Goal: Communication & Community: Answer question/provide support

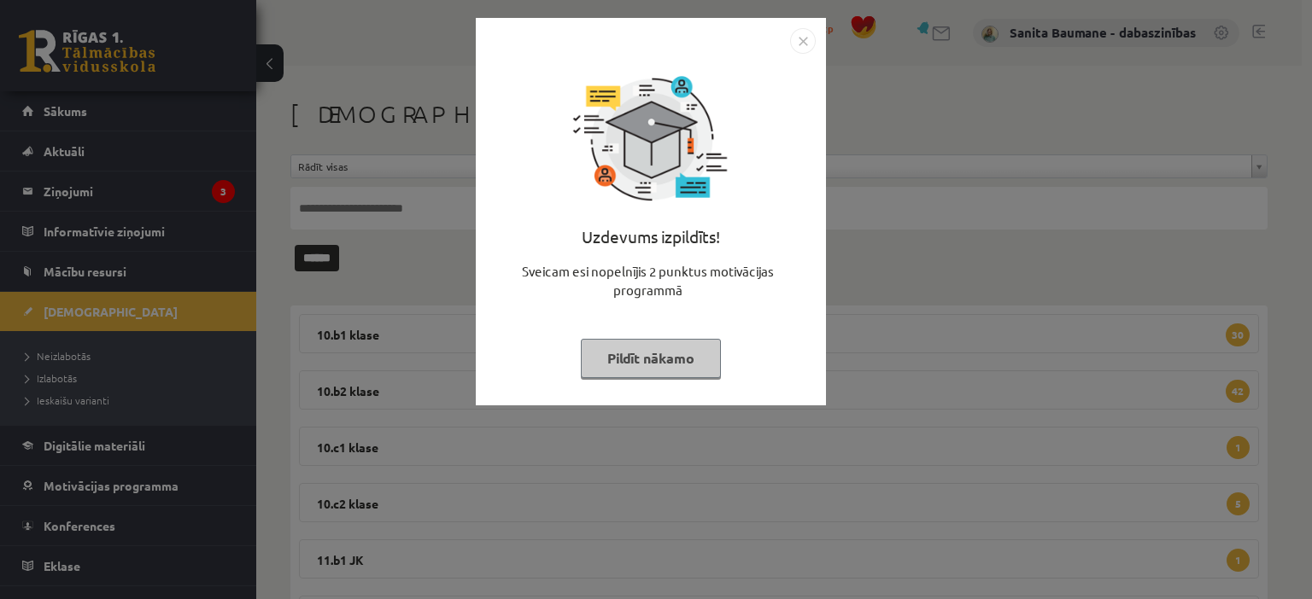
click at [677, 356] on button "Pildīt nākamo" at bounding box center [651, 358] width 140 height 39
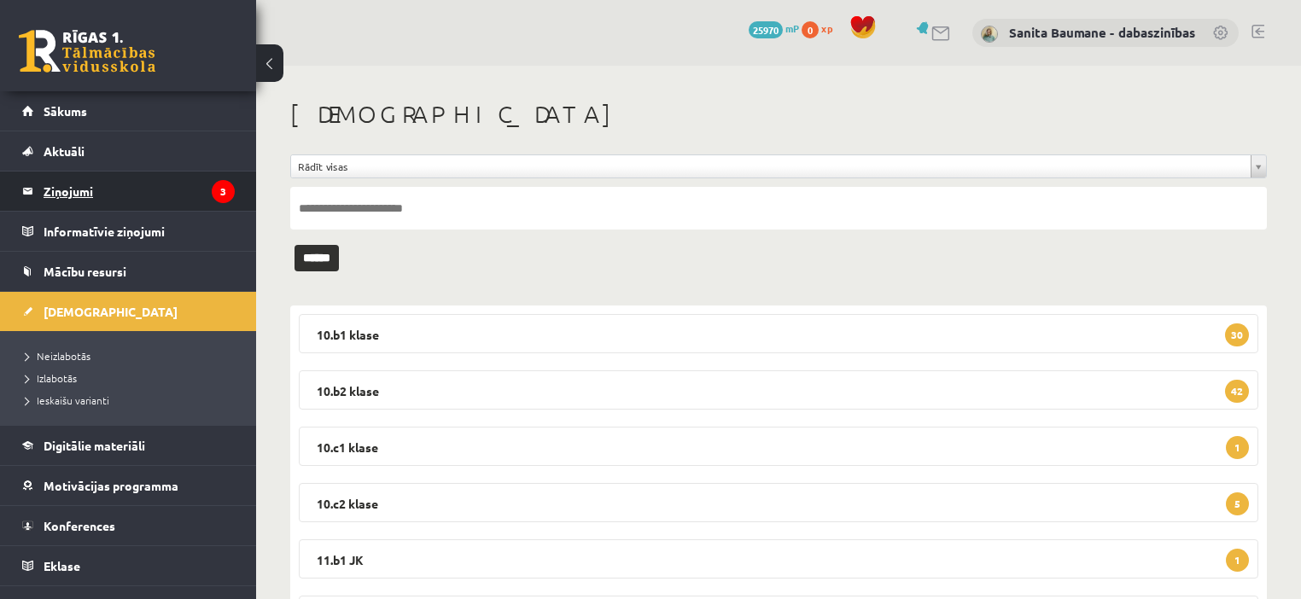
click at [85, 190] on legend "Ziņojumi 3" at bounding box center [139, 191] width 191 height 39
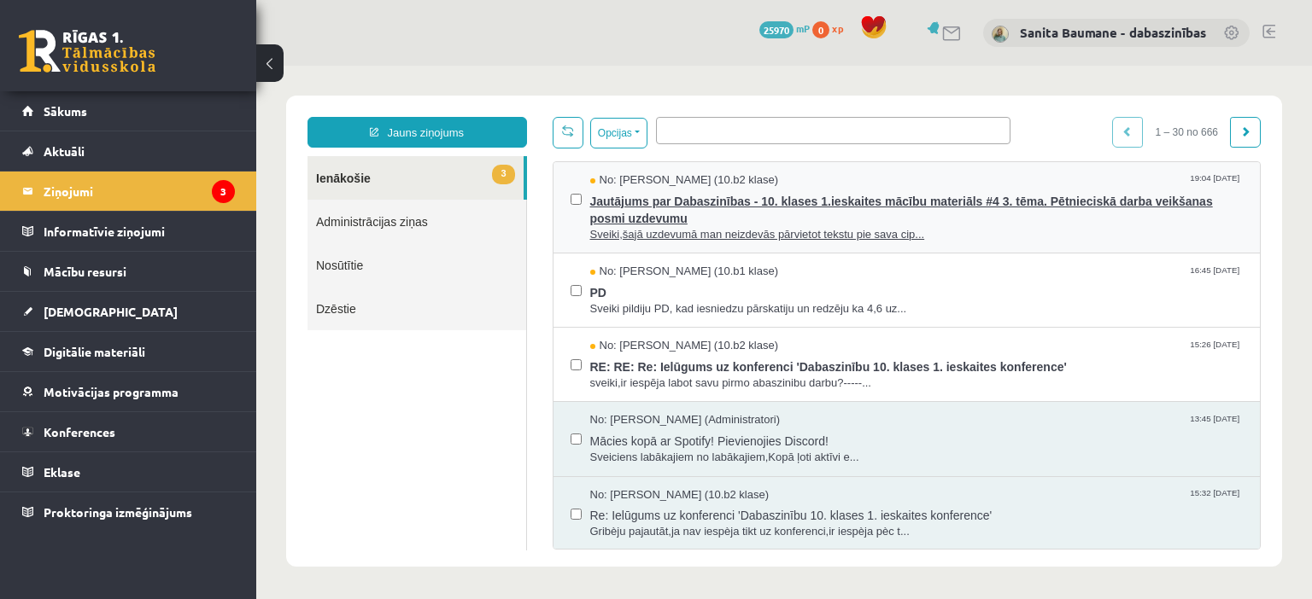
click at [742, 234] on span "Sveiki,šajā uzdevumā man neizdevās pārvietot tekstu pie sava cip..." at bounding box center [916, 235] width 653 height 16
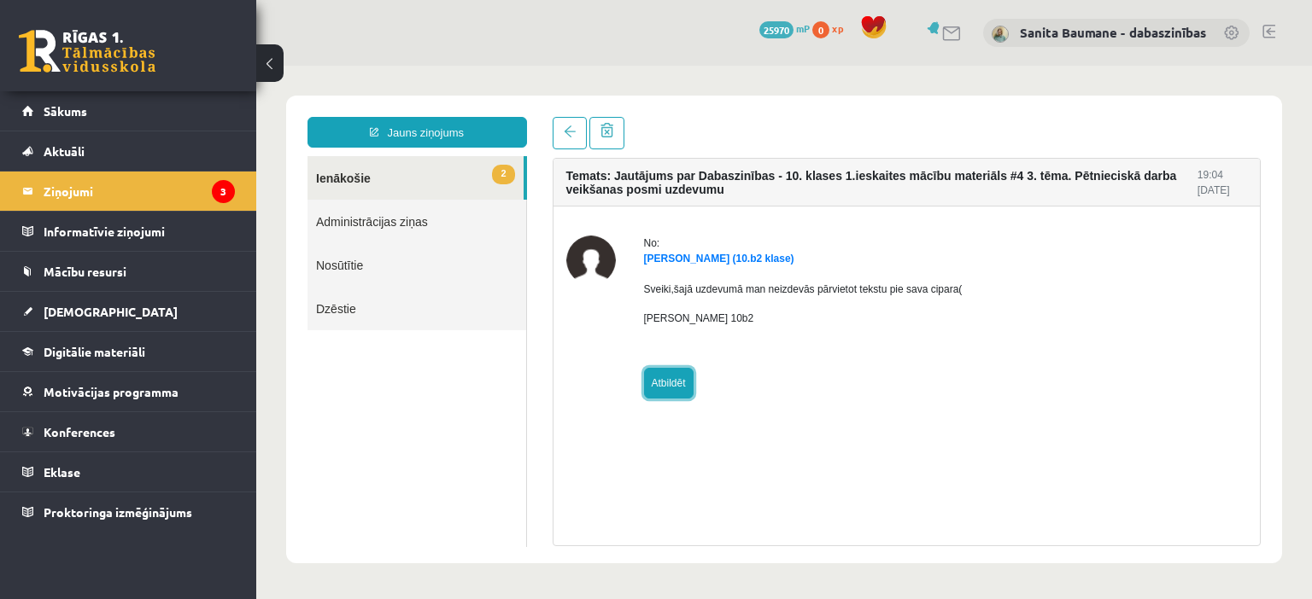
click at [656, 389] on link "Atbildēt" at bounding box center [669, 383] width 50 height 31
type input "**********"
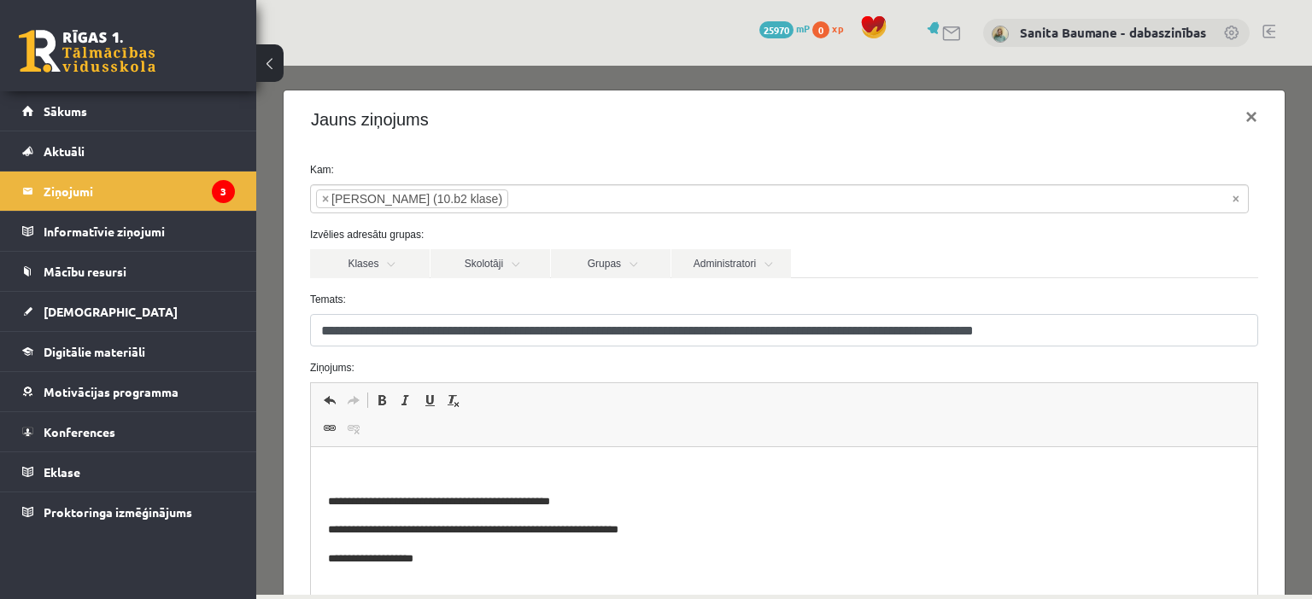
click at [535, 470] on p "Bagātinātā teksta redaktors, wiswyg-editor-47024953838620-1757866191-421" at bounding box center [783, 474] width 912 height 18
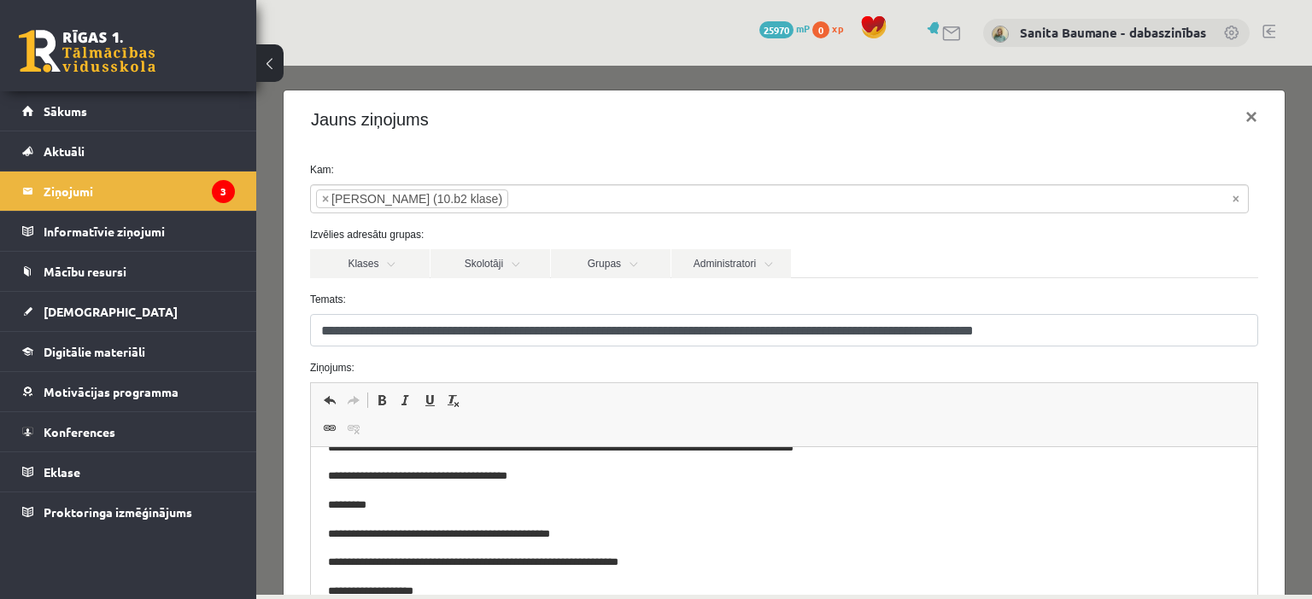
scroll to position [223, 0]
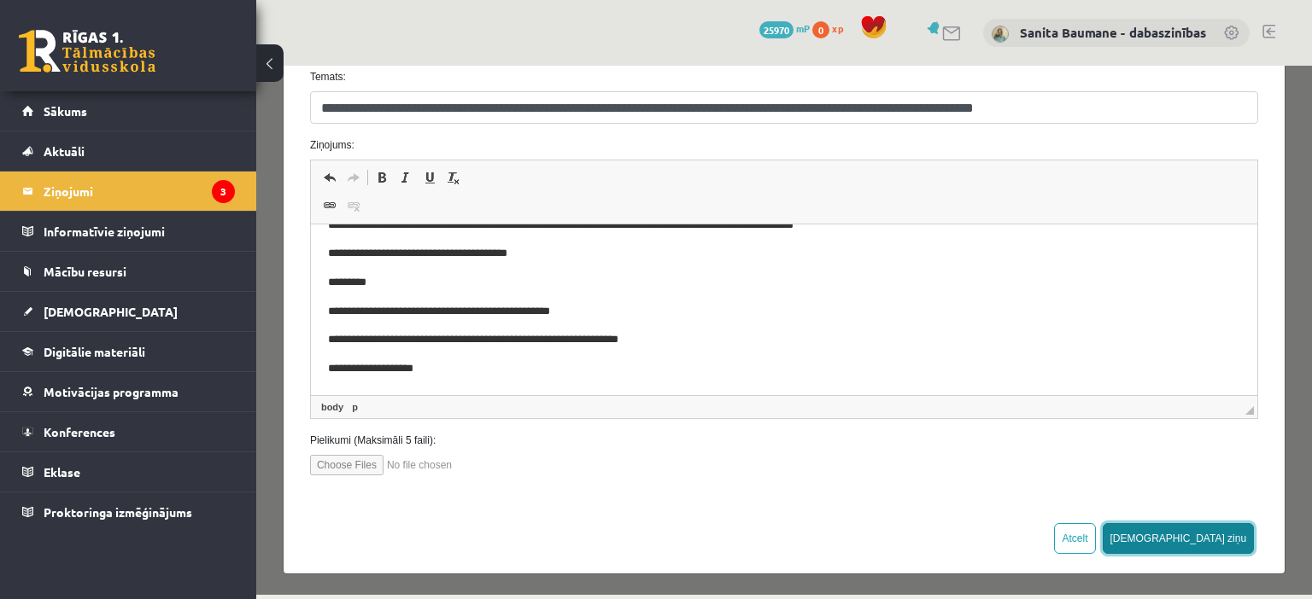
click at [1219, 533] on button "[DEMOGRAPHIC_DATA] ziņu" at bounding box center [1178, 538] width 152 height 31
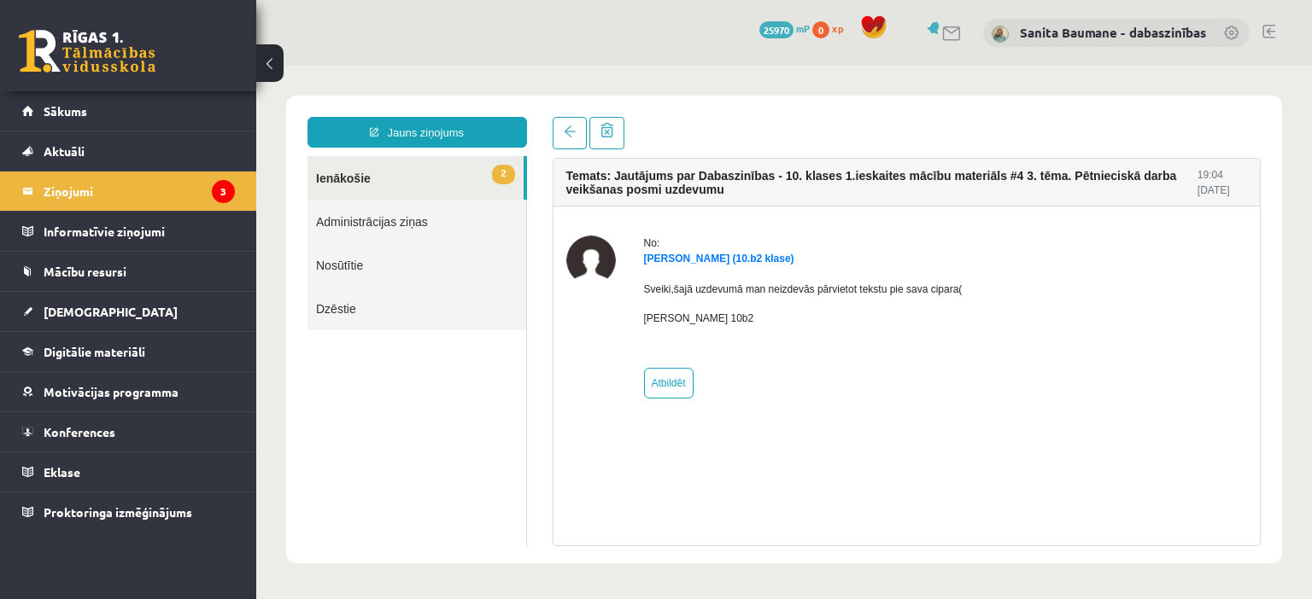
scroll to position [0, 0]
click at [352, 183] on link "2 Ienākošie" at bounding box center [415, 178] width 216 height 44
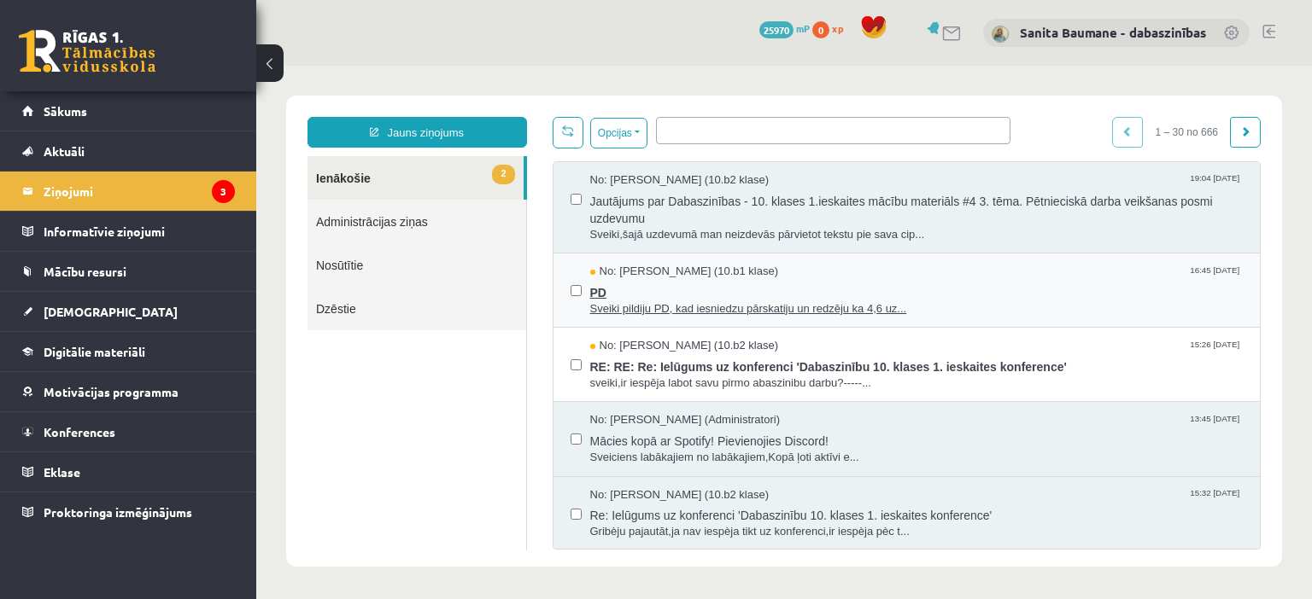
click at [721, 301] on span "Sveiki pildiju PD, kad iesniedzu pārskatiju un redzēju ka 4,6 uz..." at bounding box center [916, 309] width 653 height 16
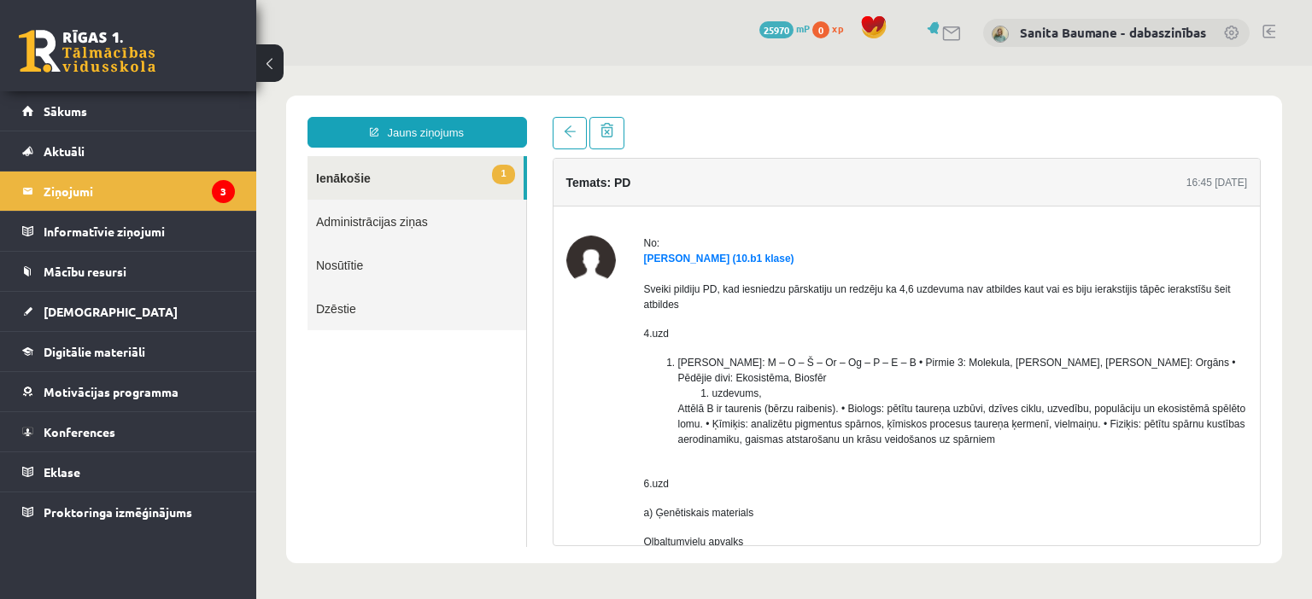
click at [338, 176] on link "1 Ienākošie" at bounding box center [415, 178] width 216 height 44
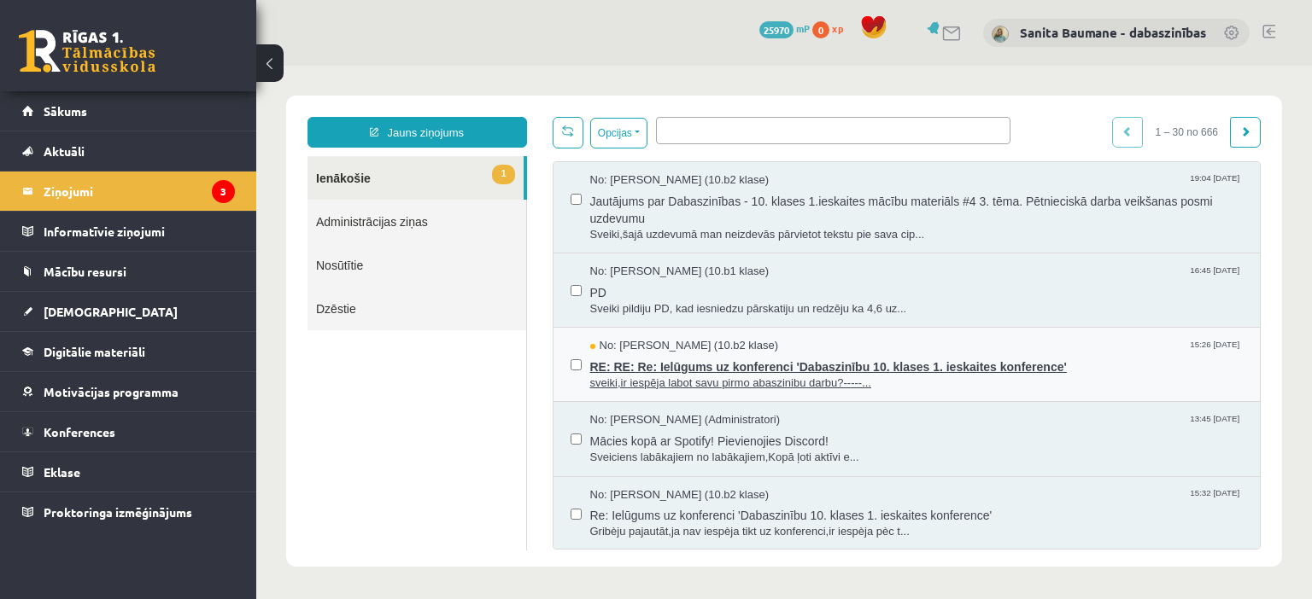
click at [691, 372] on span "RE: RE: Re: Ielūgums uz konferenci 'Dabaszinību 10. klases 1. ieskaites konfere…" at bounding box center [916, 364] width 653 height 21
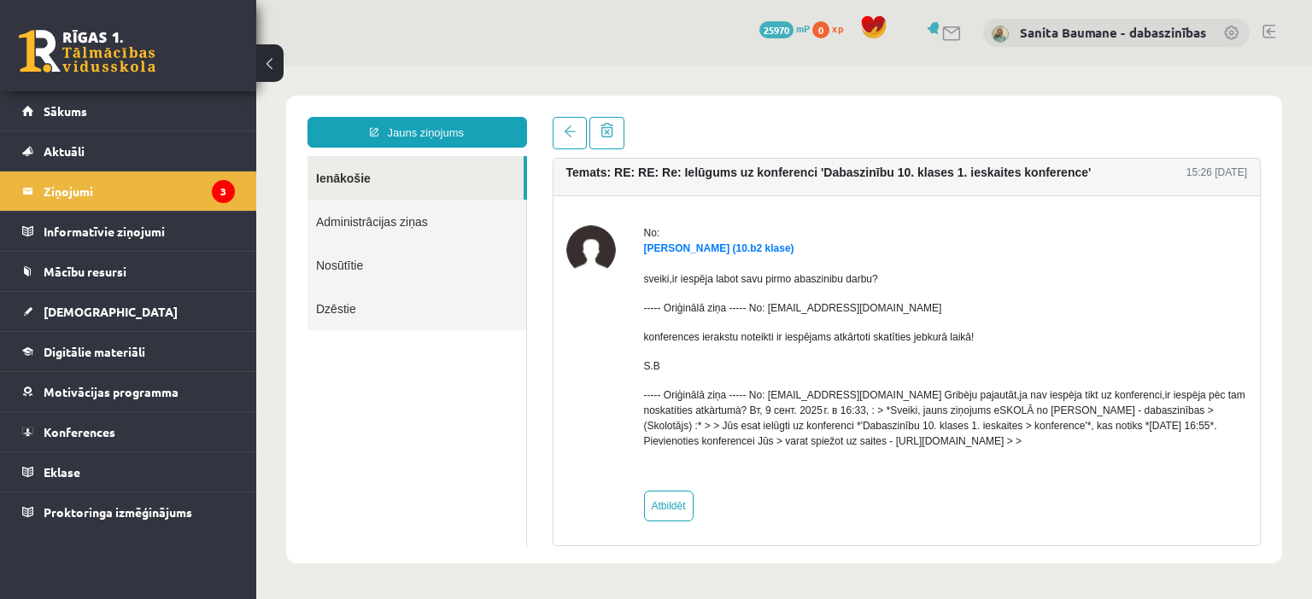
scroll to position [14, 0]
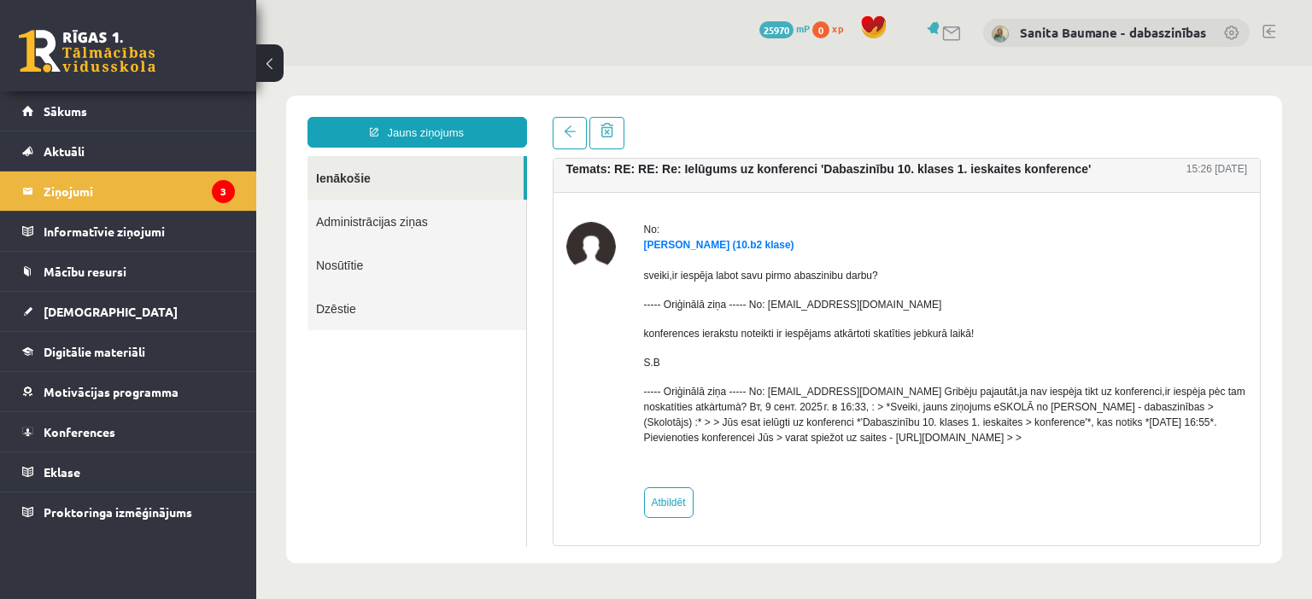
click at [361, 183] on link "Ienākošie" at bounding box center [415, 178] width 216 height 44
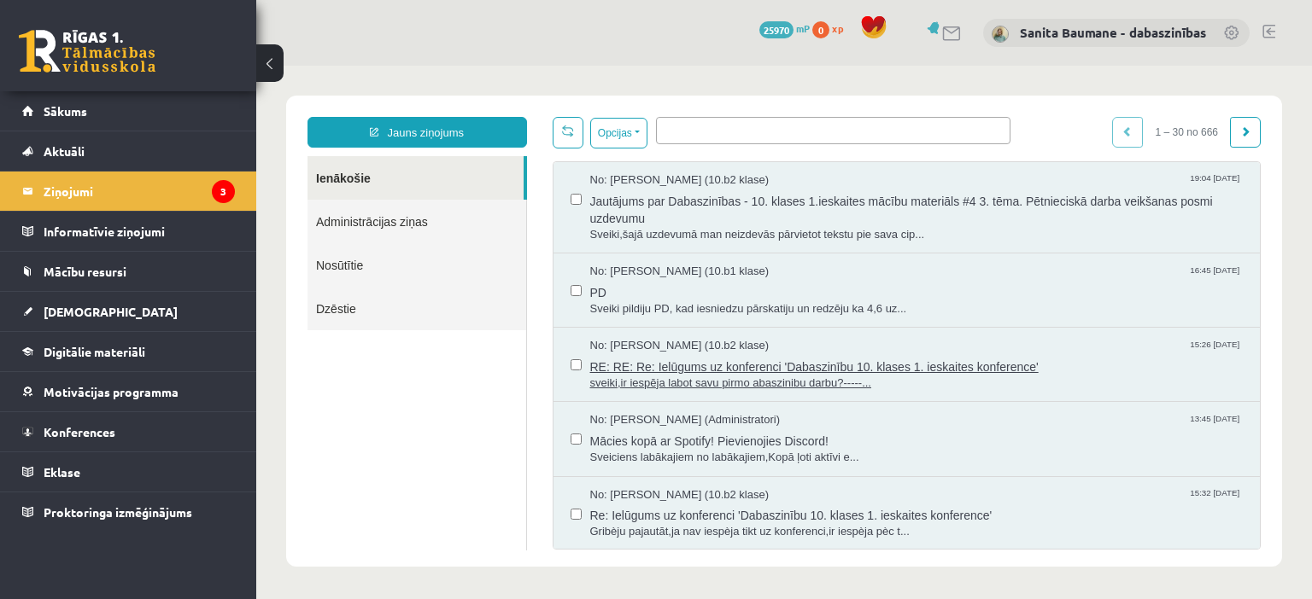
scroll to position [0, 0]
click at [693, 359] on span "RE: RE: Re: Ielūgums uz konferenci 'Dabaszinību 10. klases 1. ieskaites konfere…" at bounding box center [916, 364] width 653 height 21
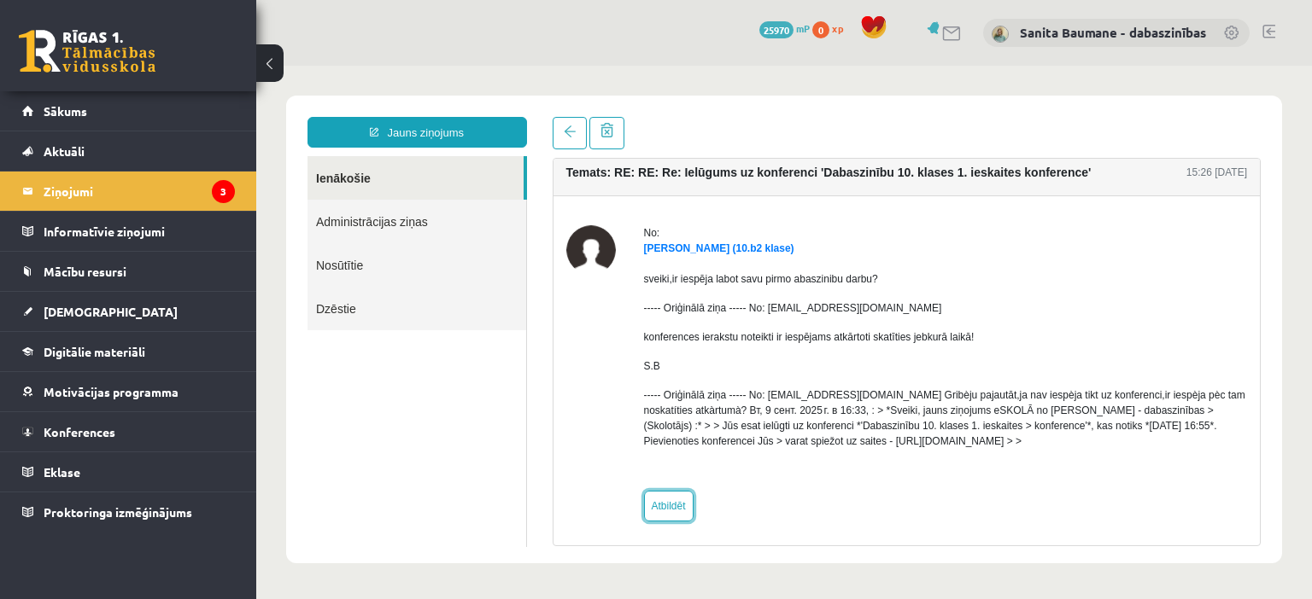
scroll to position [14, 0]
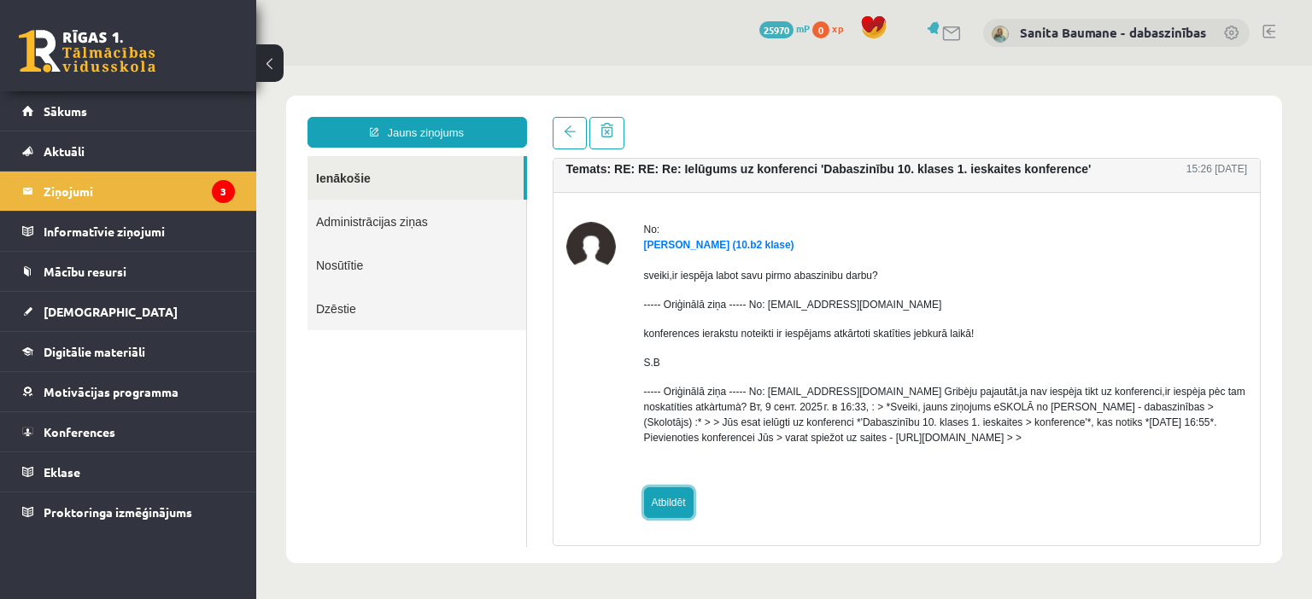
click at [666, 505] on link "Atbildēt" at bounding box center [669, 503] width 50 height 31
type input "**********"
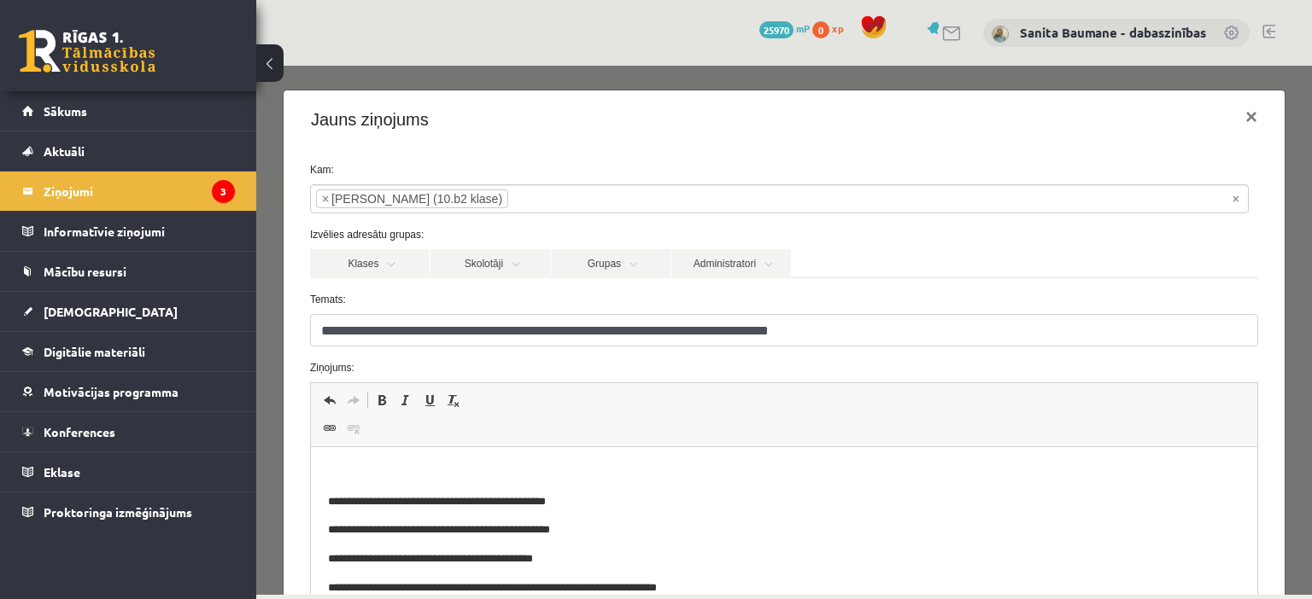
click at [563, 448] on html "**********" at bounding box center [783, 577] width 946 height 260
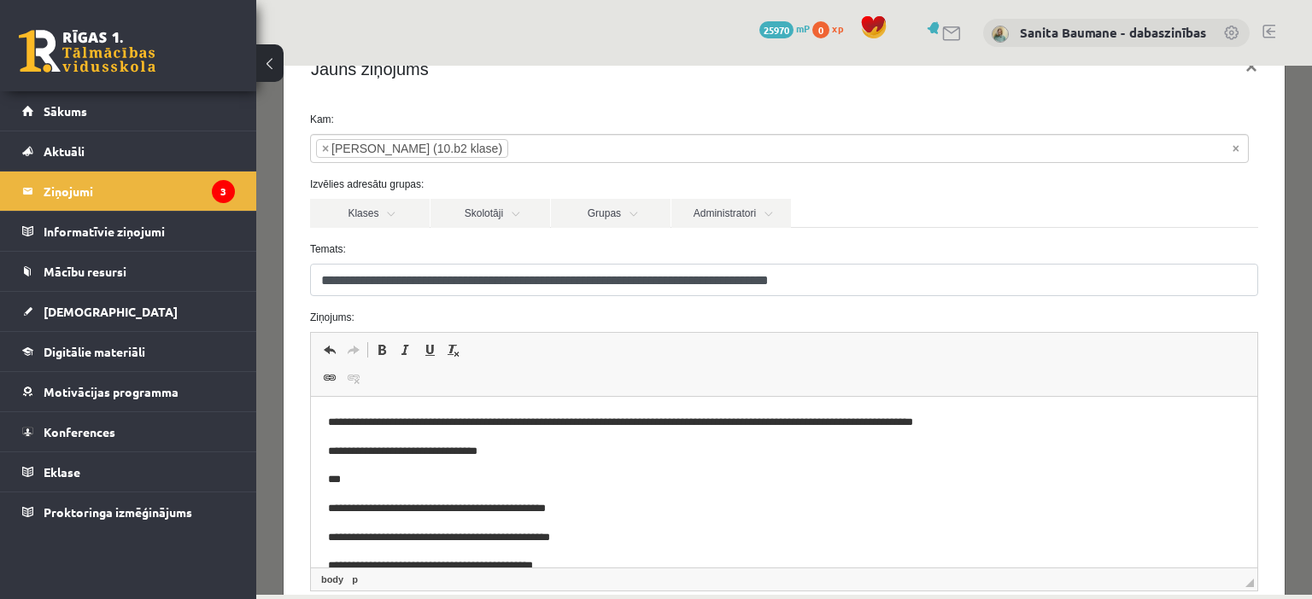
scroll to position [205, 0]
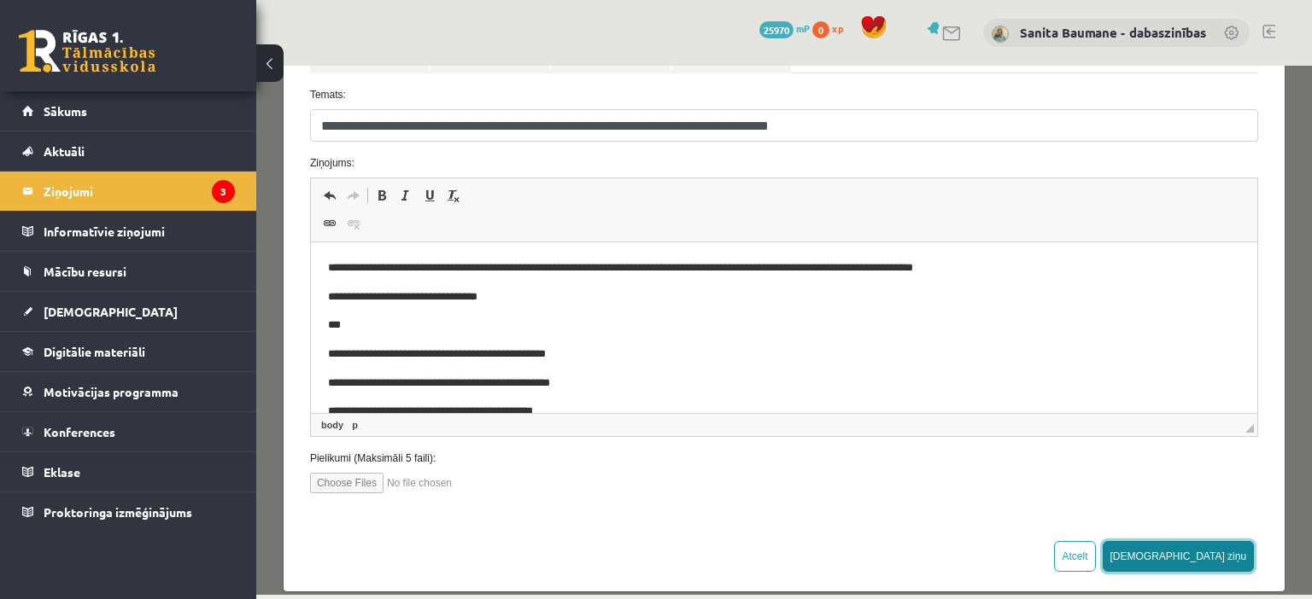
drag, startPoint x: 1199, startPoint y: 558, endPoint x: 1191, endPoint y: 552, distance: 9.7
click at [1199, 558] on button "[DEMOGRAPHIC_DATA] ziņu" at bounding box center [1178, 556] width 152 height 31
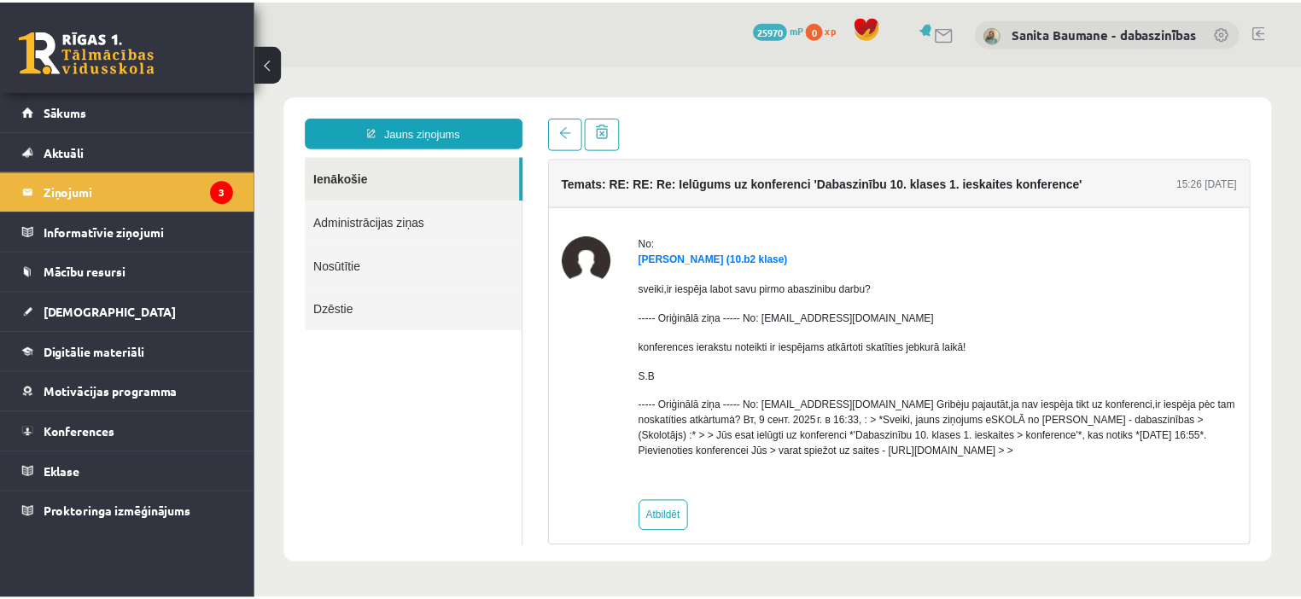
scroll to position [0, 0]
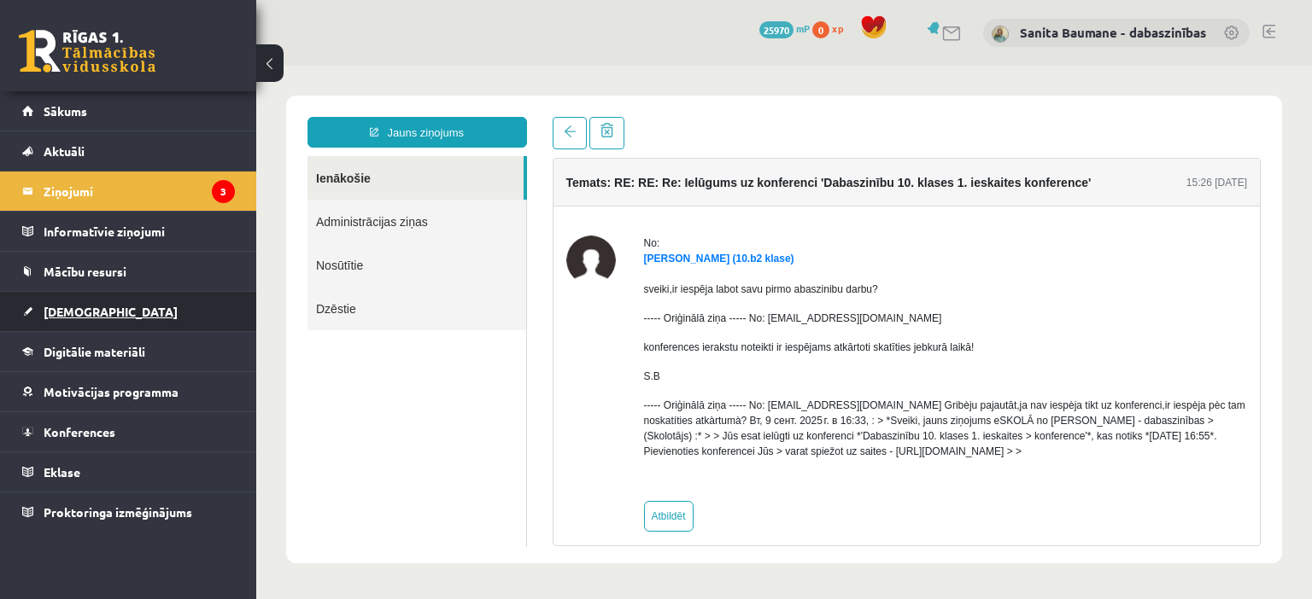
click at [77, 307] on span "[DEMOGRAPHIC_DATA]" at bounding box center [111, 311] width 134 height 15
